Goal: Task Accomplishment & Management: Use online tool/utility

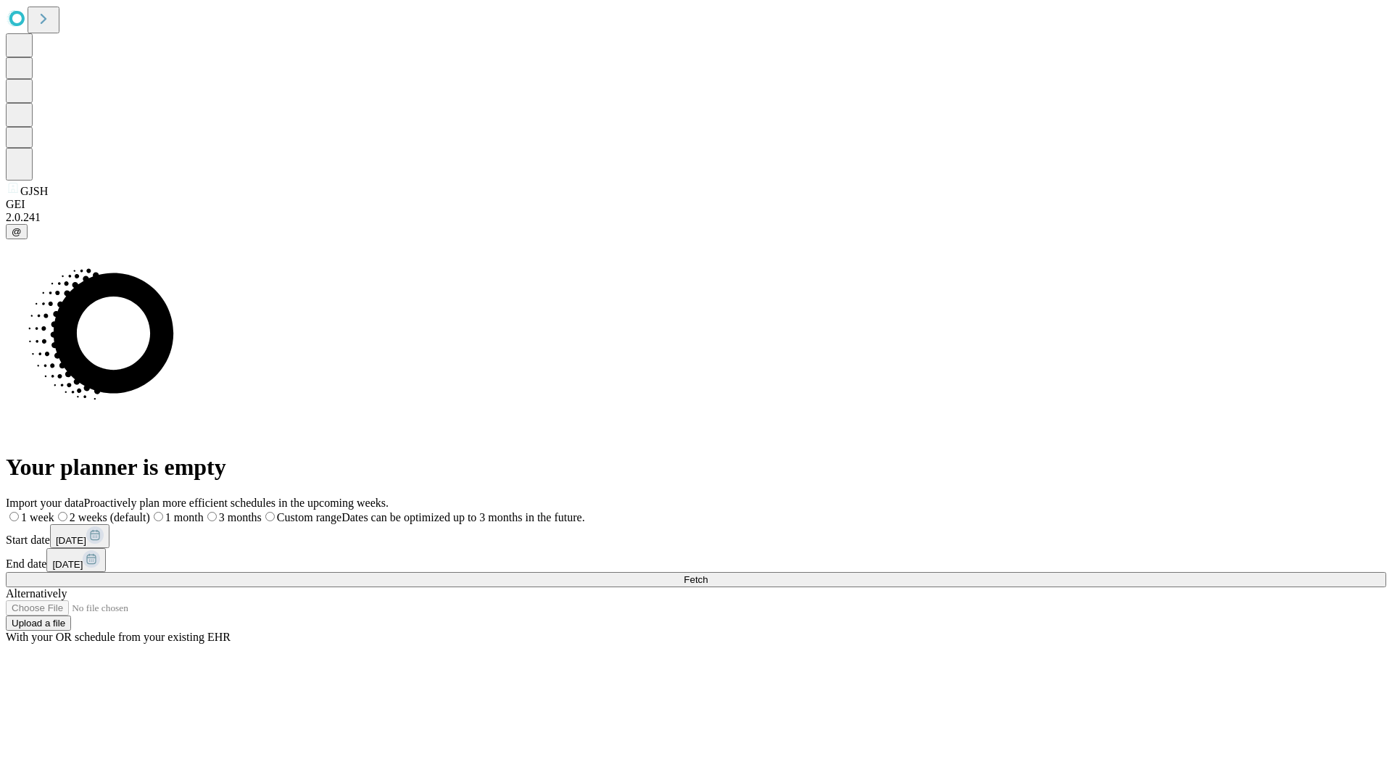
click at [708, 574] on span "Fetch" at bounding box center [696, 579] width 24 height 11
